Goal: Book appointment/travel/reservation

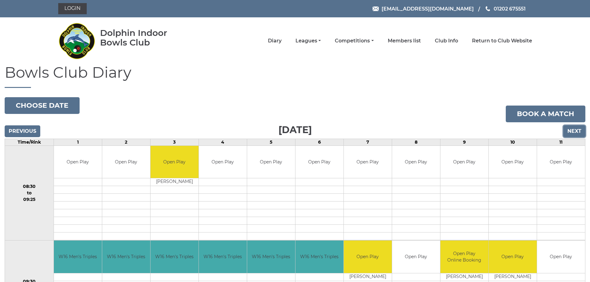
click at [580, 132] on input "Next" at bounding box center [574, 131] width 22 height 12
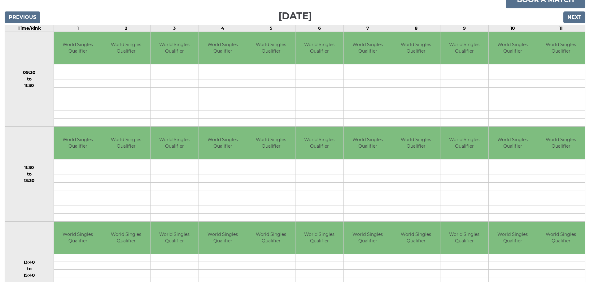
scroll to position [77, 0]
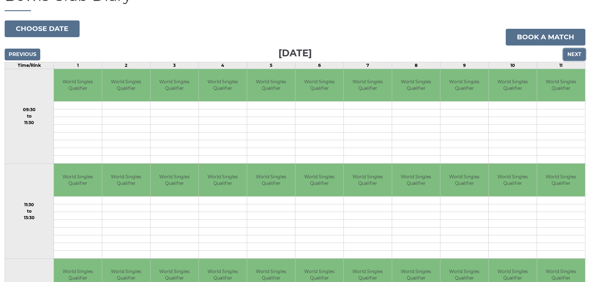
click at [575, 55] on input "Next" at bounding box center [574, 55] width 22 height 12
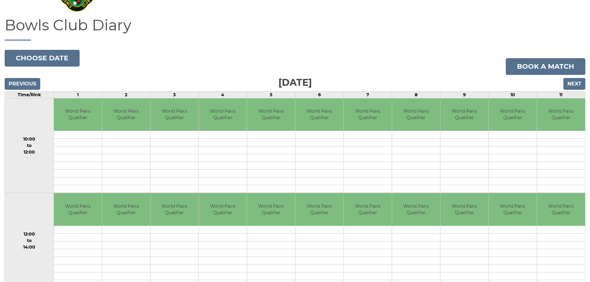
scroll to position [46, 0]
